Goal: Transaction & Acquisition: Purchase product/service

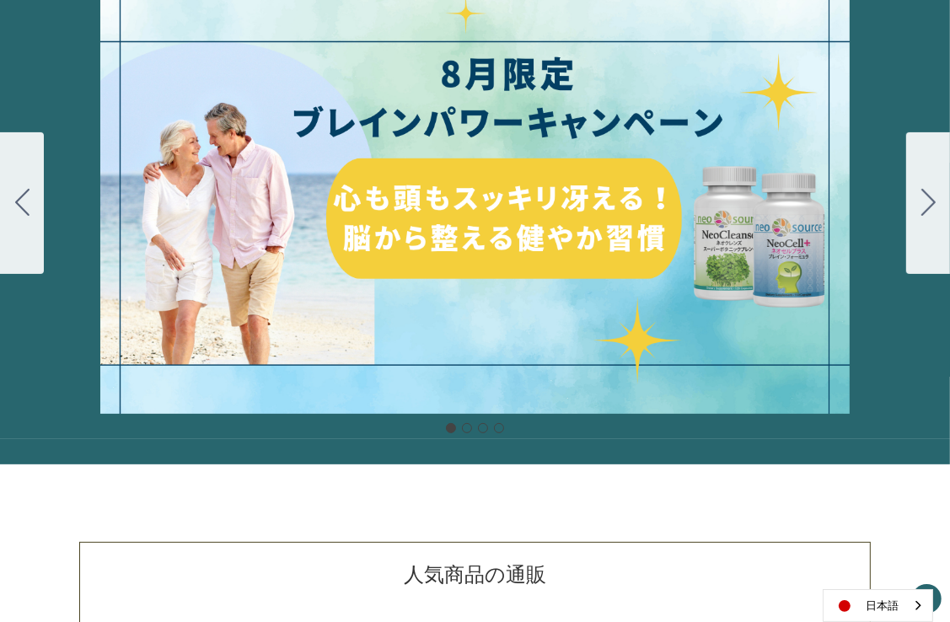
scroll to position [169, 0]
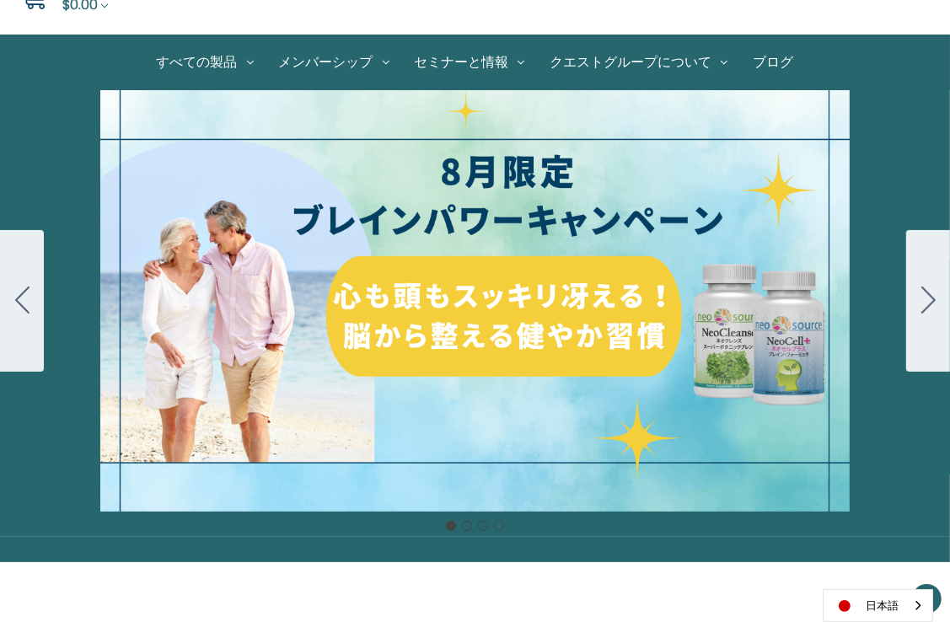
click at [927, 293] on icon "Go to slide 2" at bounding box center [928, 299] width 14 height 27
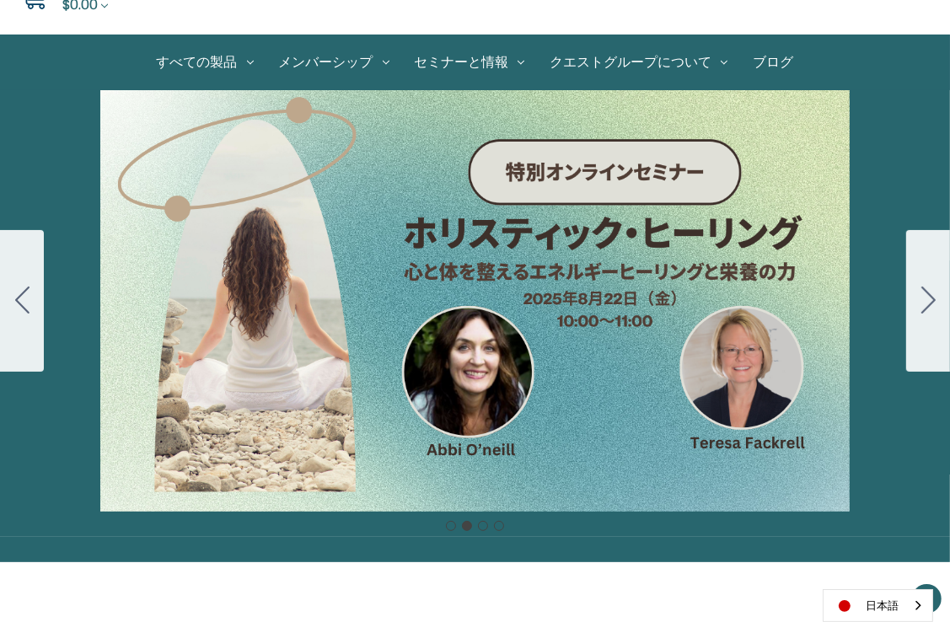
click at [927, 293] on icon "Go to slide 3" at bounding box center [928, 299] width 14 height 27
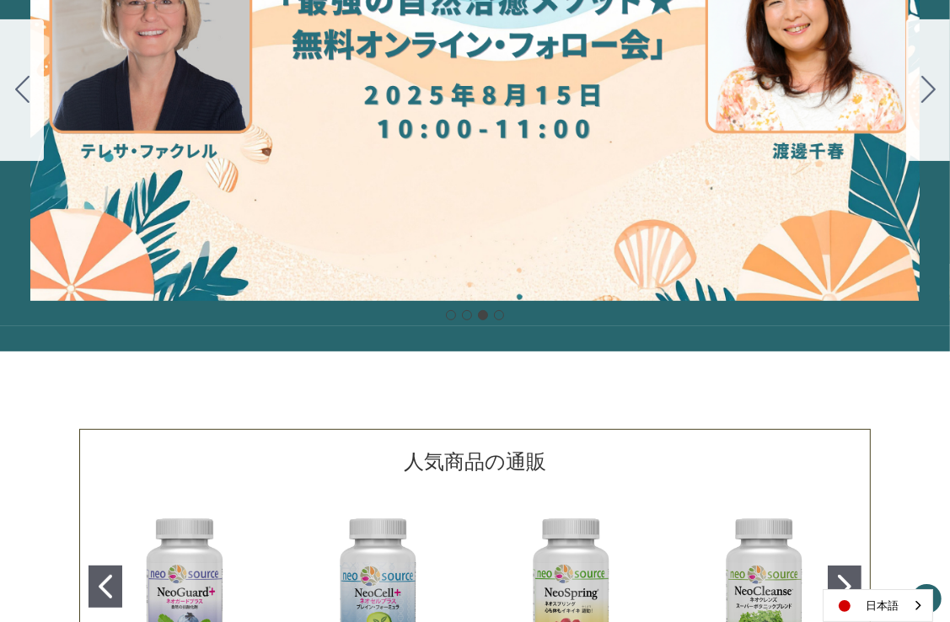
scroll to position [337, 0]
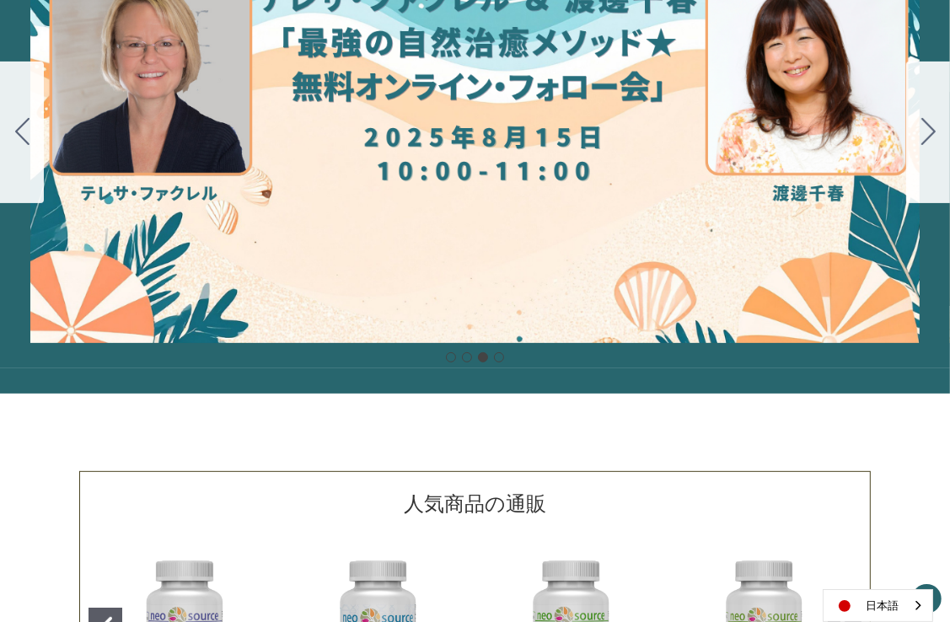
click at [935, 132] on button "Go to slide 4" at bounding box center [928, 133] width 44 height 142
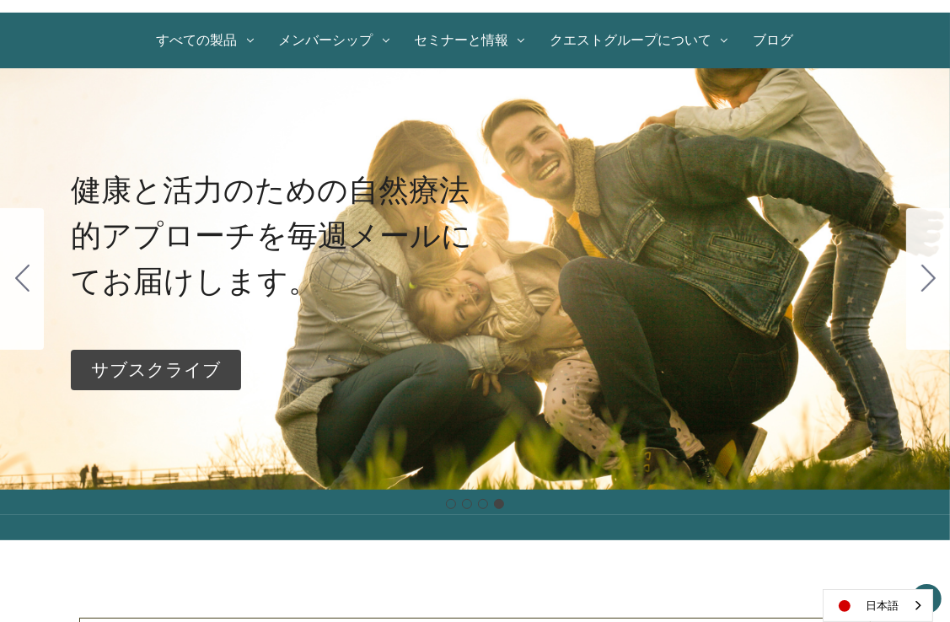
scroll to position [169, 0]
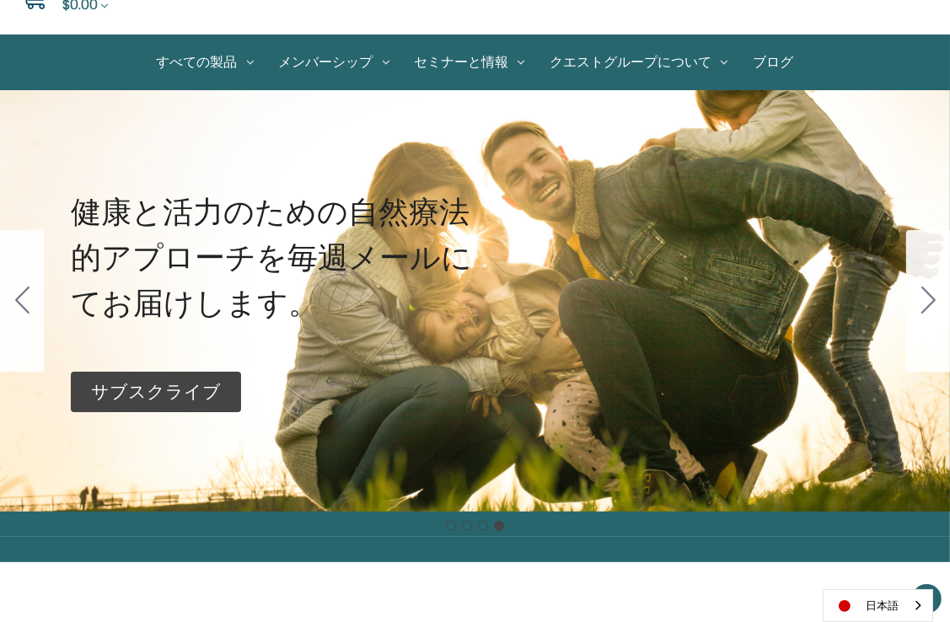
click at [20, 309] on icon "Go to slide 3" at bounding box center [22, 299] width 14 height 27
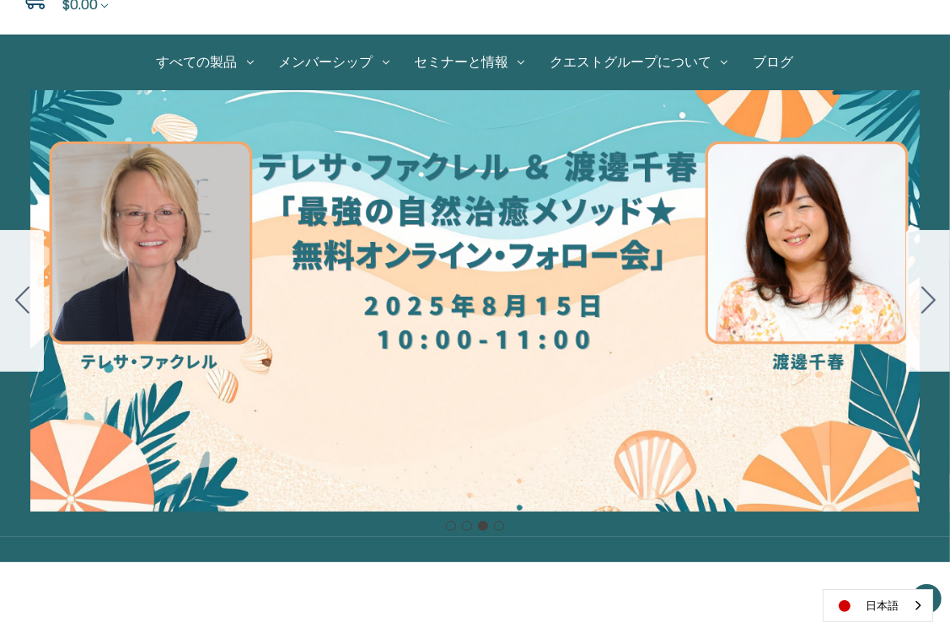
click at [934, 308] on icon "Go to slide 4" at bounding box center [928, 299] width 14 height 27
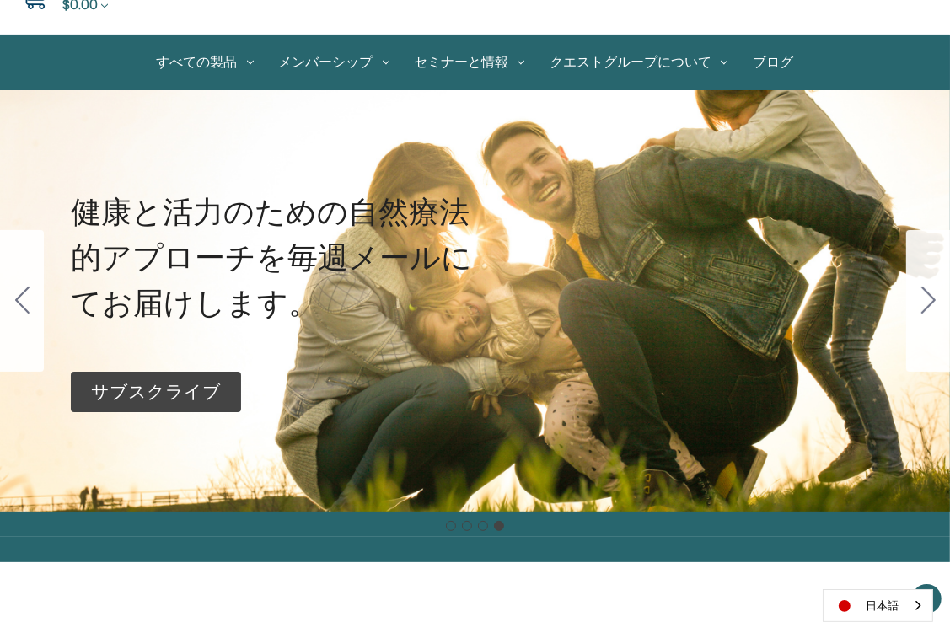
click at [161, 391] on p "サブスクライブ" at bounding box center [156, 391] width 130 height 27
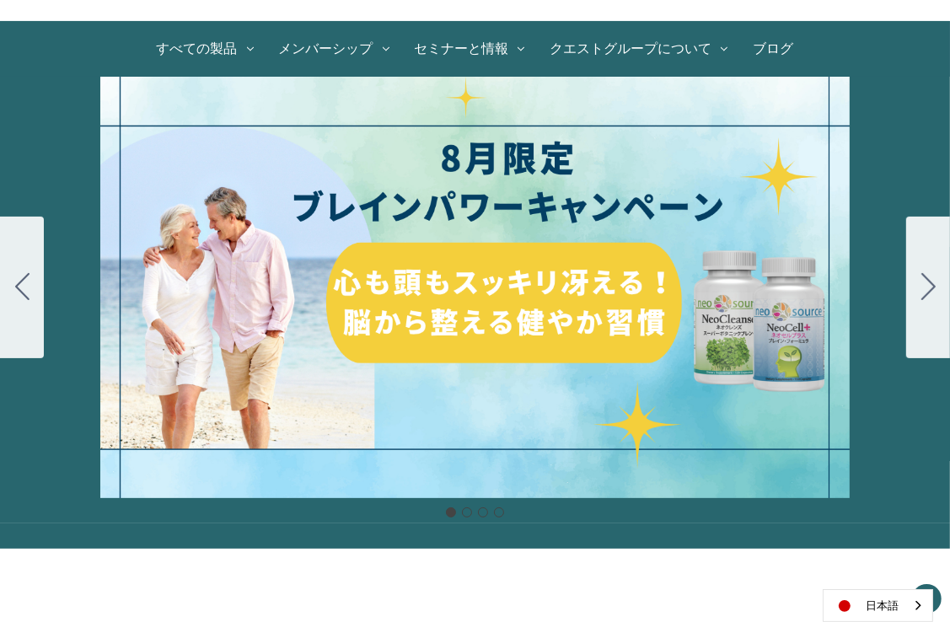
scroll to position [104, 0]
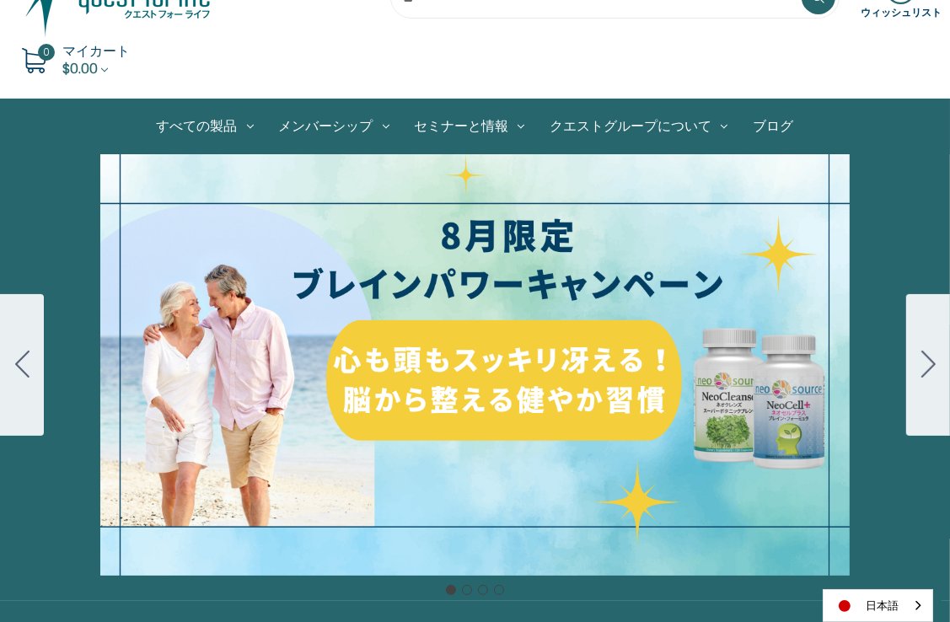
click at [626, 362] on div "細胞プロテクトセット 通常188ドル セール価格160ドル $28 OFF 2025年4月1日～4月30日 12月１日〜23日 販売中" at bounding box center [475, 364] width 950 height 421
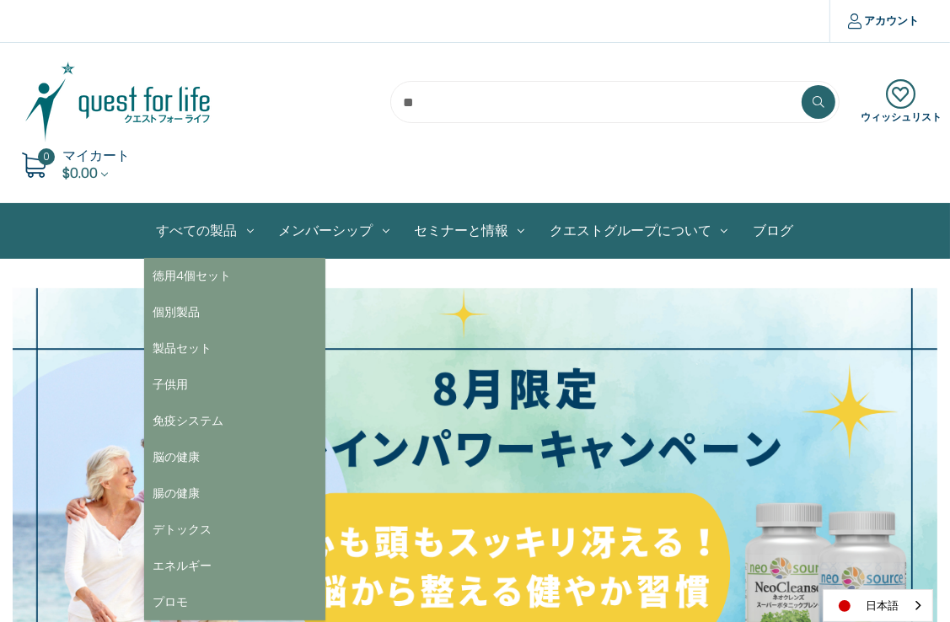
click at [198, 230] on link "すべての製品" at bounding box center [205, 231] width 122 height 54
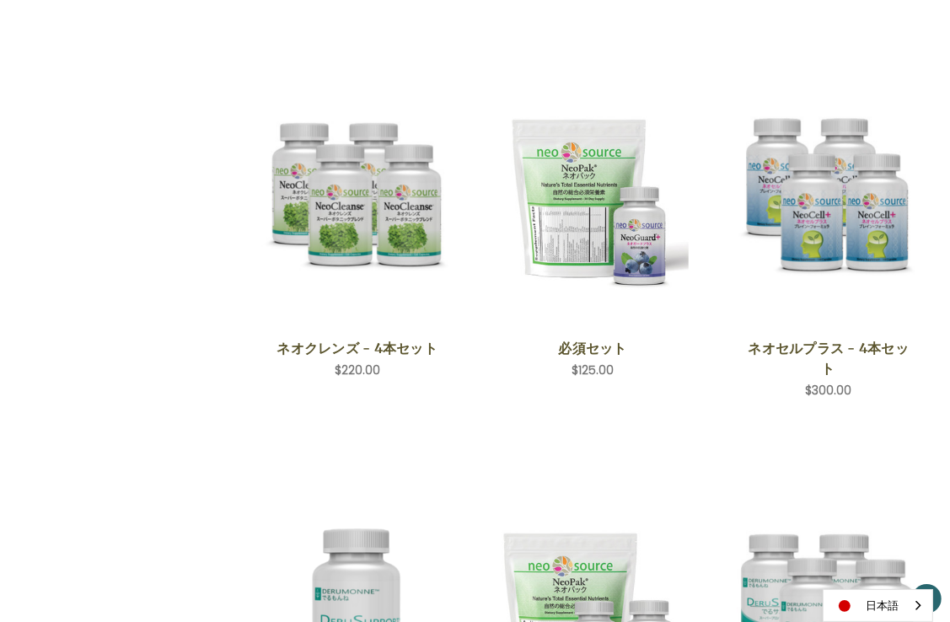
scroll to position [1306, 0]
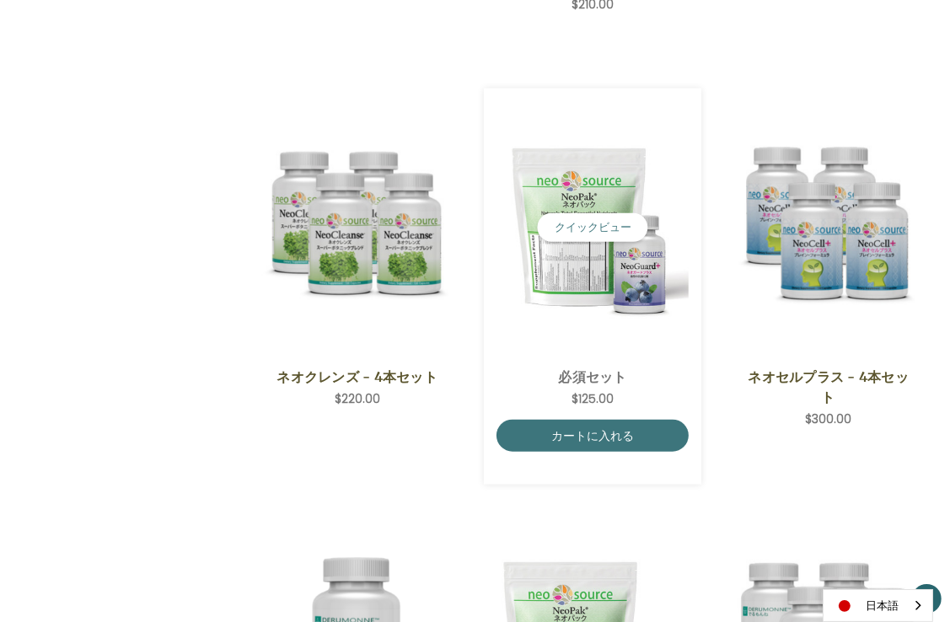
click at [632, 286] on img "Essential Set,$125.00\a" at bounding box center [592, 227] width 192 height 192
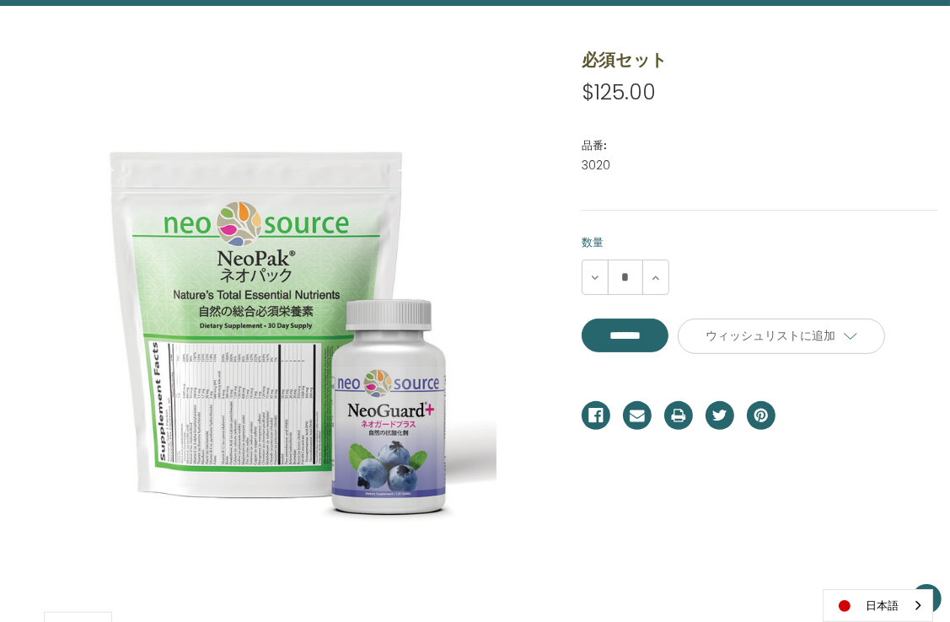
scroll to position [294, 0]
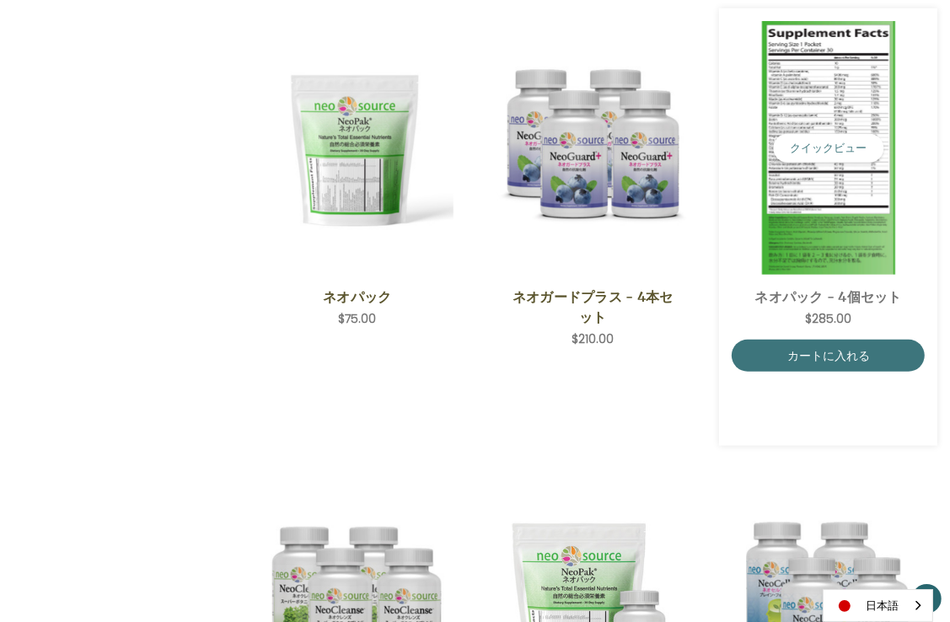
scroll to position [969, 0]
